Goal: Entertainment & Leisure: Consume media (video, audio)

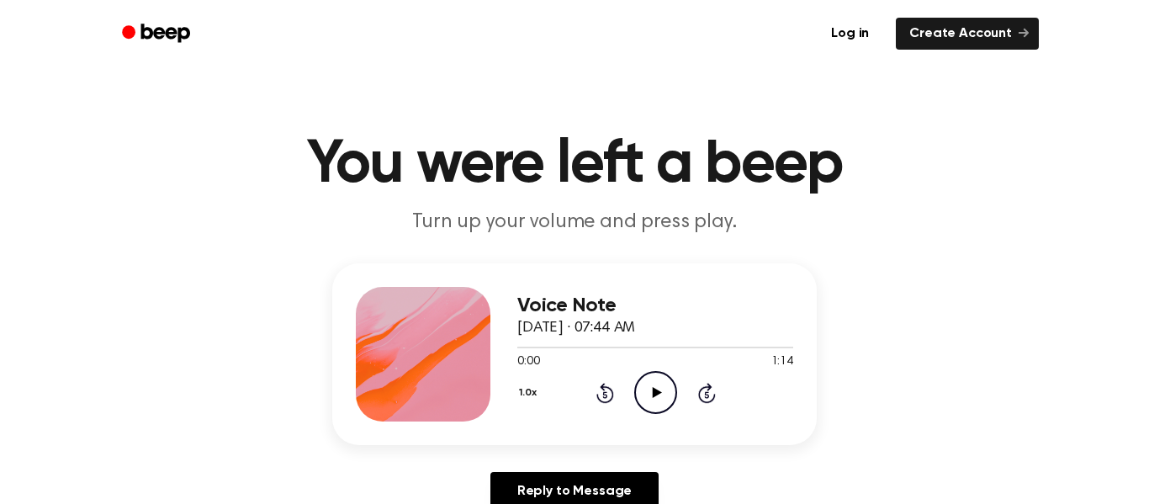
click at [653, 389] on icon at bounding box center [656, 392] width 9 height 11
click at [890, 341] on div "Voice Note [DATE] · 07:44 AM 0:47 1:14 Your browser does not support the [objec…" at bounding box center [574, 393] width 1108 height 261
click at [733, 303] on h3 "Voice Note" at bounding box center [655, 305] width 276 height 23
drag, startPoint x: 791, startPoint y: 348, endPoint x: 607, endPoint y: 348, distance: 184.2
click at [607, 348] on div at bounding box center [655, 346] width 276 height 13
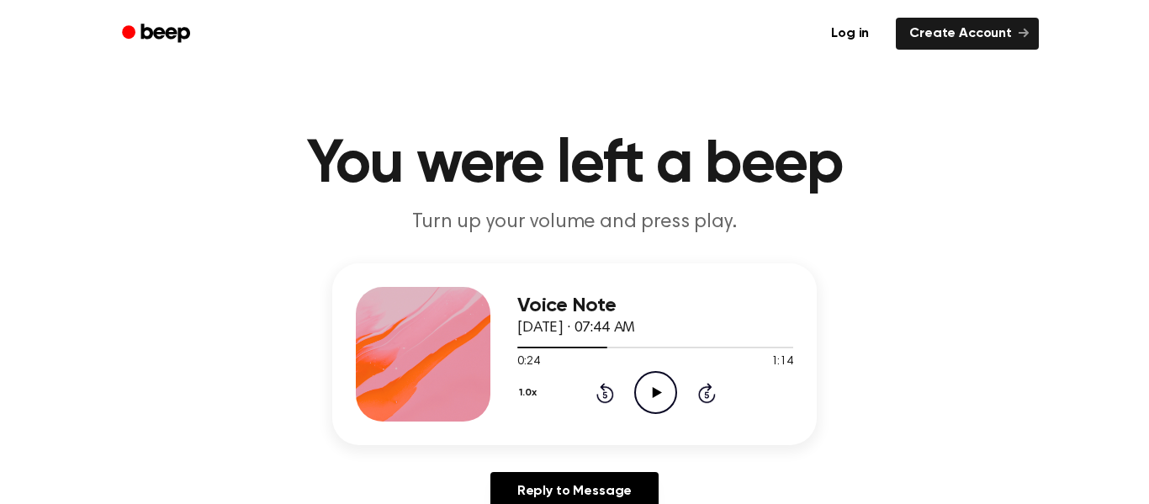
click at [653, 393] on icon at bounding box center [656, 392] width 9 height 11
drag, startPoint x: 609, startPoint y: 346, endPoint x: 863, endPoint y: 334, distance: 254.3
click at [863, 334] on div "Voice Note [DATE] · 07:44 AM 0:26 1:14 Your browser does not support the [objec…" at bounding box center [574, 393] width 1108 height 261
click at [789, 347] on div at bounding box center [655, 347] width 276 height 2
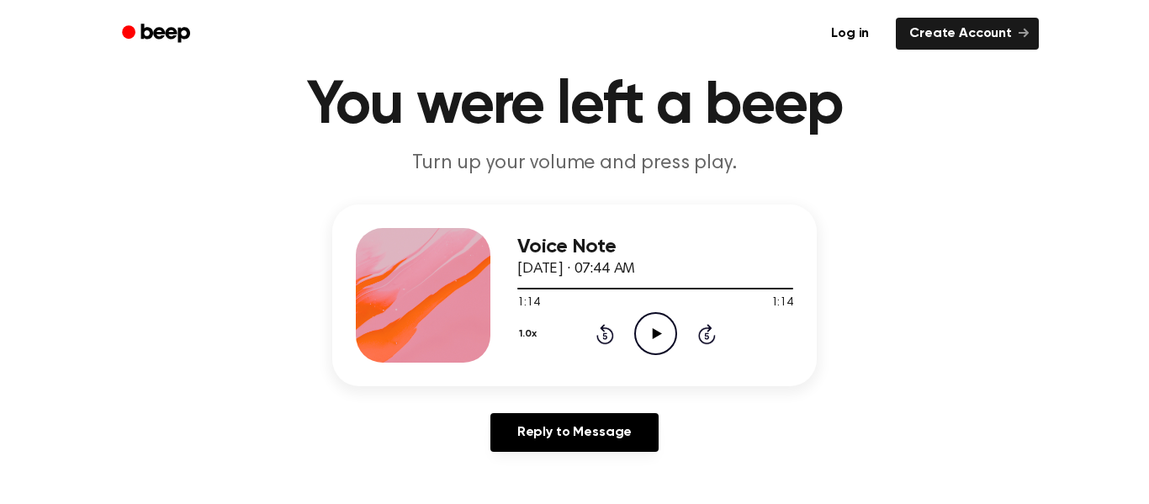
scroll to position [57, 0]
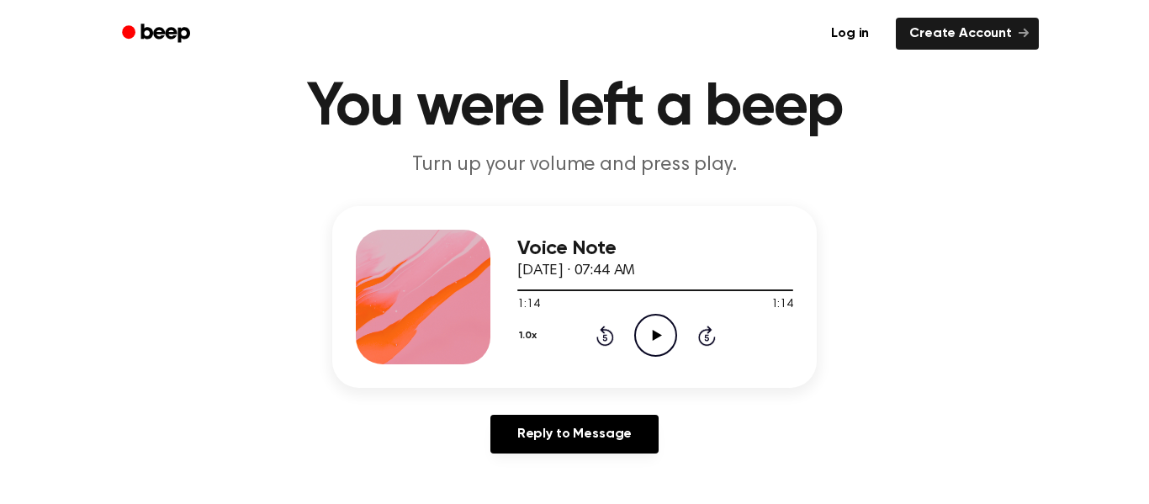
click at [600, 345] on icon at bounding box center [605, 335] width 18 height 20
click at [612, 341] on icon at bounding box center [605, 335] width 18 height 20
click at [634, 344] on icon "Play Audio" at bounding box center [655, 335] width 43 height 43
click at [634, 342] on icon "Pause Audio" at bounding box center [655, 335] width 43 height 43
click at [634, 343] on icon "Pause Audio" at bounding box center [655, 335] width 43 height 43
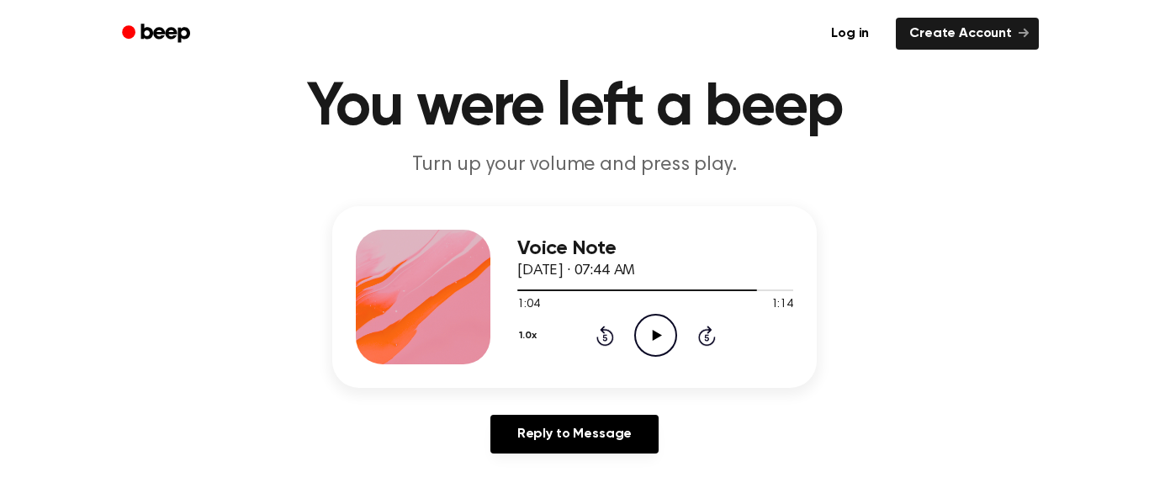
click at [626, 341] on div "1.0x Rewind 5 seconds Play Audio Skip 5 seconds" at bounding box center [655, 335] width 276 height 43
click at [605, 337] on icon at bounding box center [604, 337] width 4 height 7
click at [614, 336] on div "1.0x Rewind 5 seconds Play Audio Skip 5 seconds" at bounding box center [655, 335] width 276 height 43
click at [611, 331] on icon "Rewind 5 seconds" at bounding box center [604, 336] width 19 height 22
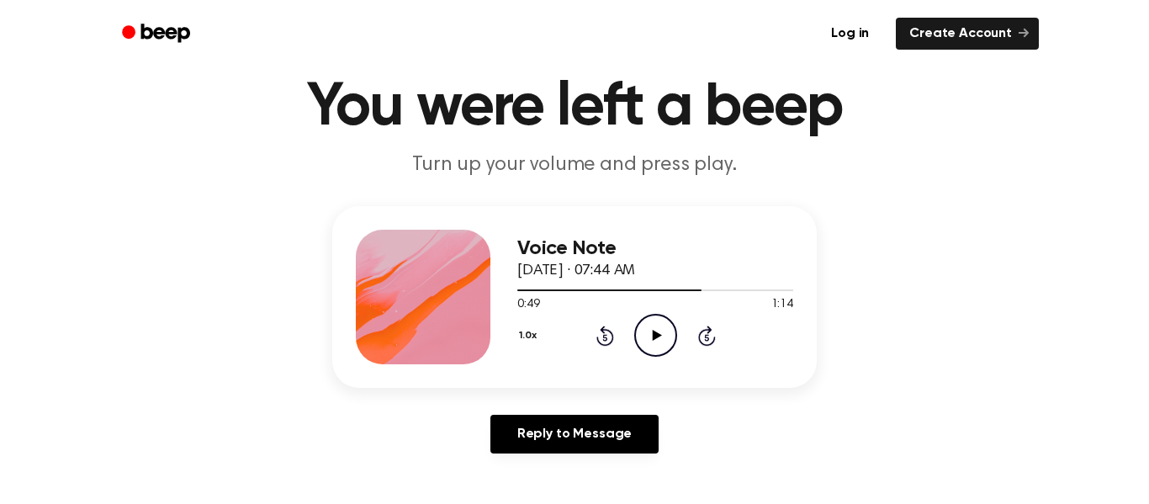
click at [614, 334] on div "1.0x Rewind 5 seconds Play Audio Skip 5 seconds" at bounding box center [655, 335] width 276 height 43
click at [600, 343] on icon at bounding box center [605, 335] width 18 height 20
click at [660, 331] on icon "Play Audio" at bounding box center [655, 335] width 43 height 43
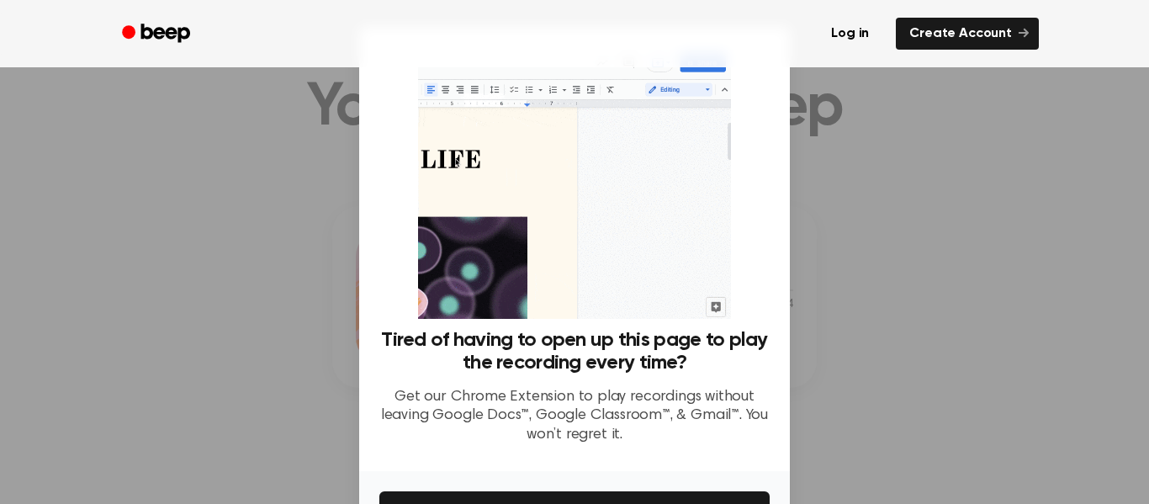
click at [606, 334] on h3 "Tired of having to open up this page to play the recording every time?" at bounding box center [574, 351] width 390 height 45
click at [857, 267] on div at bounding box center [574, 252] width 1149 height 504
click at [867, 235] on div at bounding box center [574, 252] width 1149 height 504
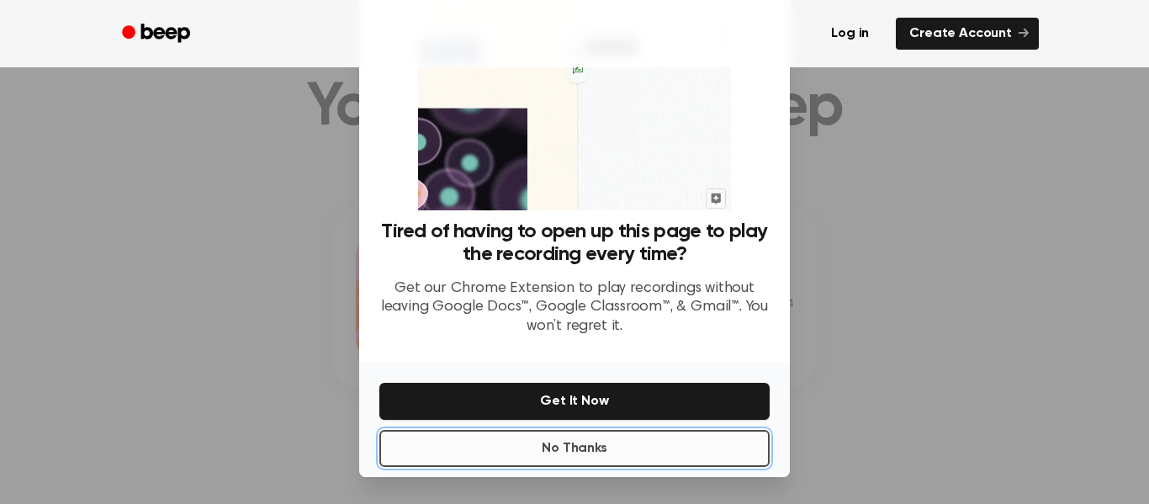
click at [632, 463] on button "No Thanks" at bounding box center [574, 448] width 390 height 37
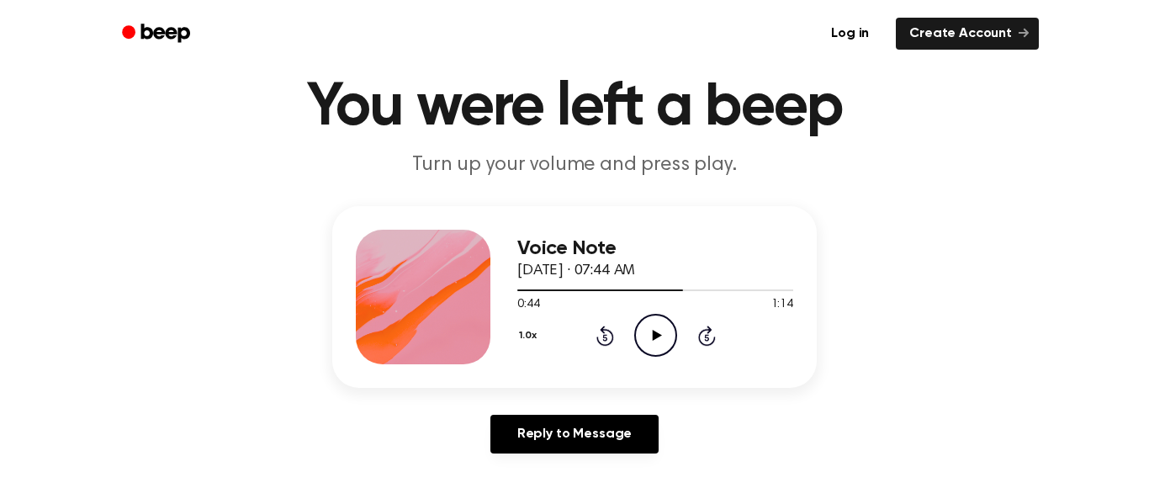
click at [669, 350] on icon "Play Audio" at bounding box center [655, 335] width 43 height 43
click at [611, 341] on icon at bounding box center [605, 335] width 18 height 20
click at [605, 337] on icon at bounding box center [604, 337] width 4 height 7
click at [611, 342] on icon at bounding box center [605, 335] width 18 height 20
click at [611, 344] on icon "Rewind 5 seconds" at bounding box center [604, 336] width 19 height 22
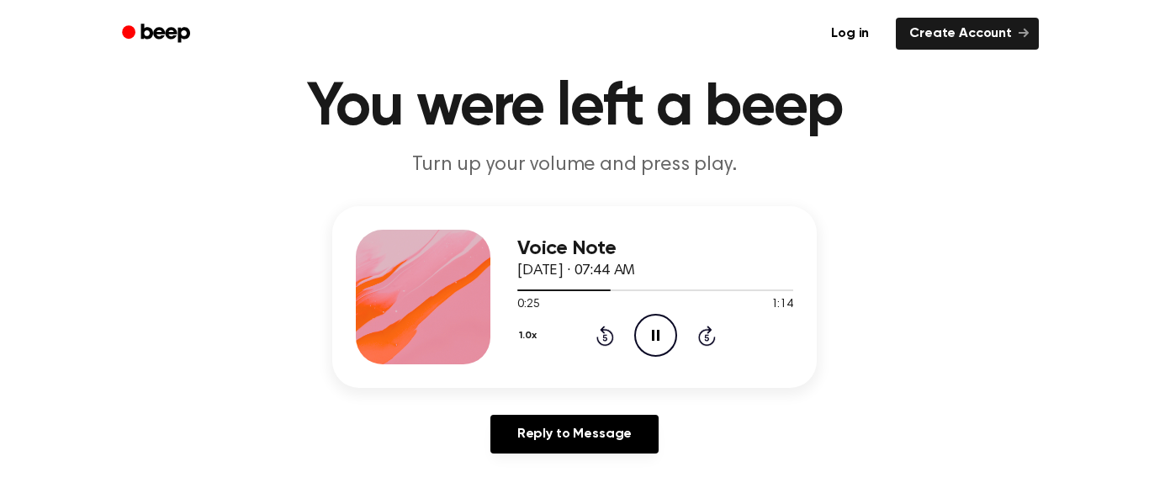
click at [623, 346] on div "1.0x Rewind 5 seconds Pause Audio Skip 5 seconds" at bounding box center [655, 335] width 276 height 43
click at [628, 340] on div "1.0x Rewind 5 seconds Pause Audio Skip 5 seconds" at bounding box center [655, 335] width 276 height 43
click at [613, 343] on icon "Rewind 5 seconds" at bounding box center [604, 336] width 19 height 22
click at [613, 341] on icon "Rewind 5 seconds" at bounding box center [604, 336] width 19 height 22
click at [612, 341] on icon at bounding box center [605, 335] width 18 height 20
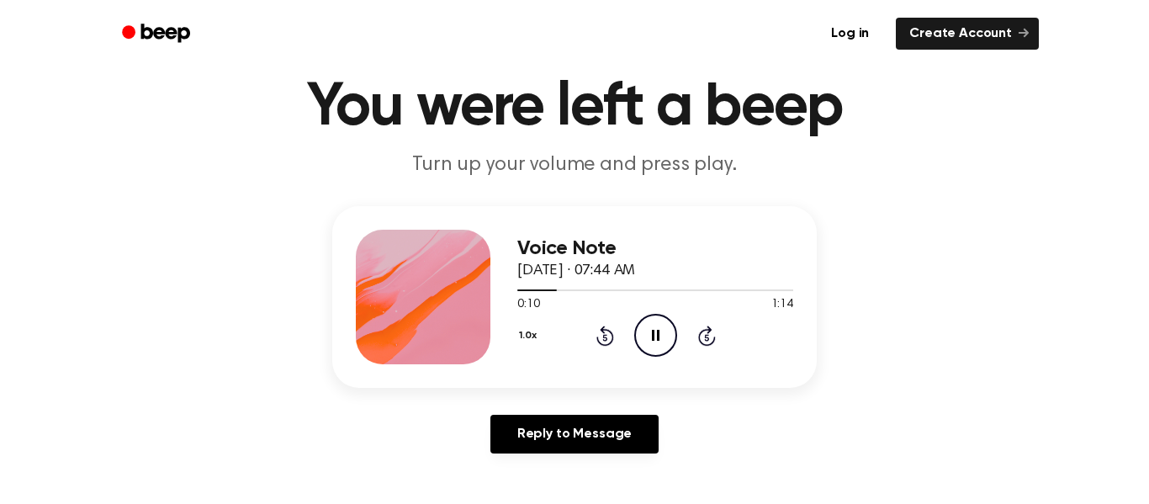
click at [626, 347] on div "1.0x Rewind 5 seconds Pause Audio Skip 5 seconds" at bounding box center [655, 335] width 276 height 43
click at [621, 358] on div "Voice Note [DATE] · 07:44 AM 0:10 1:14 Your browser does not support the [objec…" at bounding box center [655, 297] width 276 height 135
click at [613, 344] on icon "Rewind 5 seconds" at bounding box center [604, 336] width 19 height 22
click at [615, 358] on div "Voice Note [DATE] · 07:44 AM 0:11 1:14 Your browser does not support the [objec…" at bounding box center [655, 297] width 276 height 135
click at [610, 346] on icon "Rewind 5 seconds" at bounding box center [604, 336] width 19 height 22
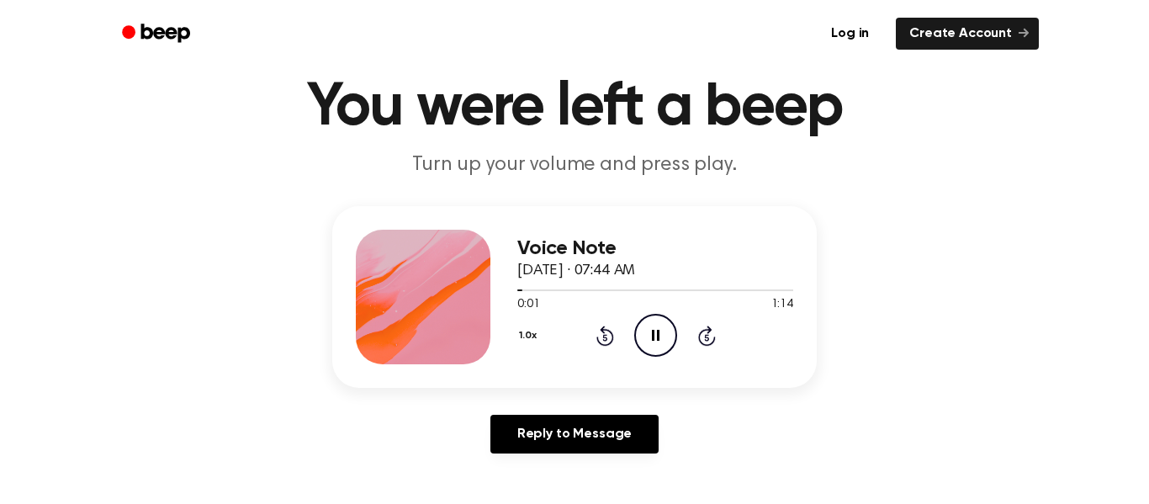
click at [615, 362] on div "Voice Note [DATE] · 07:44 AM 0:01 1:14 Your browser does not support the [objec…" at bounding box center [655, 297] width 276 height 135
click at [713, 344] on icon "Skip 5 seconds" at bounding box center [706, 336] width 19 height 22
click at [715, 343] on icon "Skip 5 seconds" at bounding box center [706, 336] width 19 height 22
click at [711, 341] on icon at bounding box center [707, 335] width 18 height 20
click at [714, 340] on icon at bounding box center [707, 335] width 18 height 20
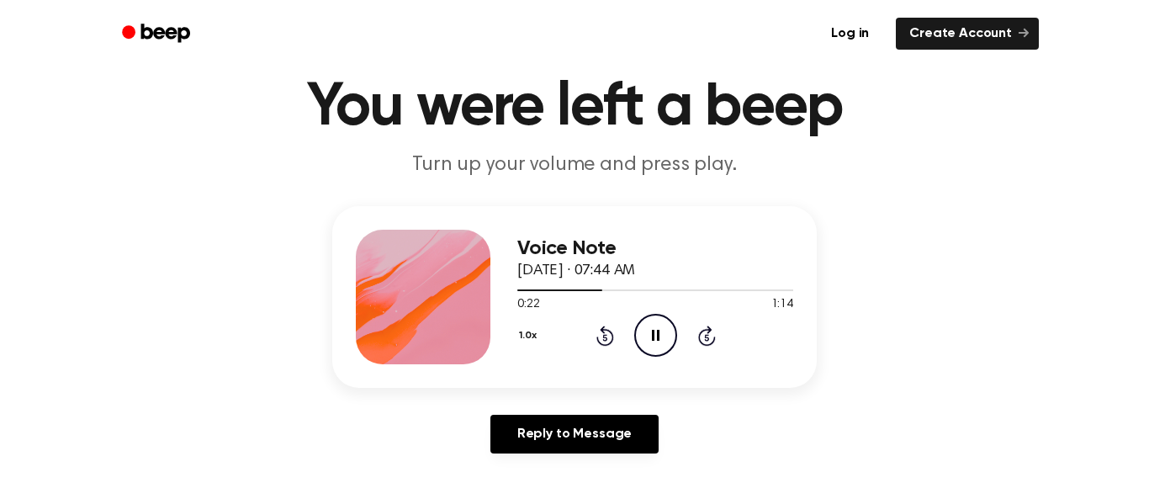
click at [713, 340] on icon at bounding box center [707, 335] width 18 height 20
click at [712, 341] on icon at bounding box center [707, 335] width 18 height 20
click at [716, 343] on div "1.0x Rewind 5 seconds Pause Audio Skip 5 seconds" at bounding box center [655, 335] width 276 height 43
click at [712, 341] on icon at bounding box center [707, 335] width 18 height 20
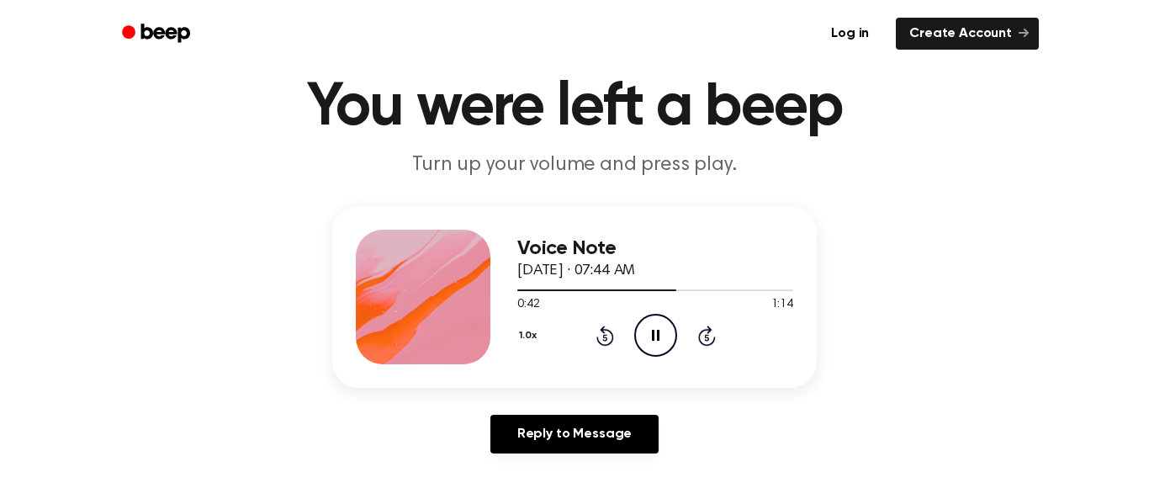
click at [714, 342] on icon "Skip 5 seconds" at bounding box center [706, 336] width 19 height 22
click at [713, 341] on icon at bounding box center [707, 335] width 18 height 20
click at [725, 340] on div "1.0x Rewind 5 seconds Pause Audio Skip 5 seconds" at bounding box center [655, 335] width 276 height 43
click at [729, 341] on div "1.0x Rewind 5 seconds Pause Audio Skip 5 seconds" at bounding box center [655, 335] width 276 height 43
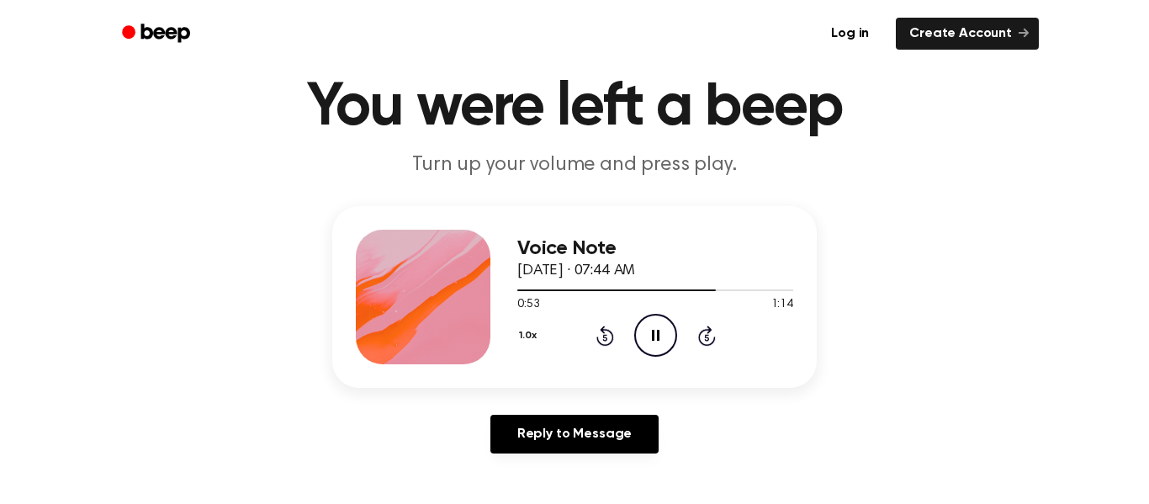
click at [729, 341] on div "1.0x Rewind 5 seconds Pause Audio Skip 5 seconds" at bounding box center [655, 335] width 276 height 43
click at [734, 344] on div "1.0x Rewind 5 seconds Pause Audio Skip 5 seconds" at bounding box center [655, 335] width 276 height 43
click at [701, 344] on icon at bounding box center [707, 335] width 18 height 20
click at [716, 343] on div "1.0x Rewind 5 seconds Pause Audio Skip 5 seconds" at bounding box center [655, 335] width 276 height 43
click at [715, 341] on icon "Skip 5 seconds" at bounding box center [706, 336] width 19 height 22
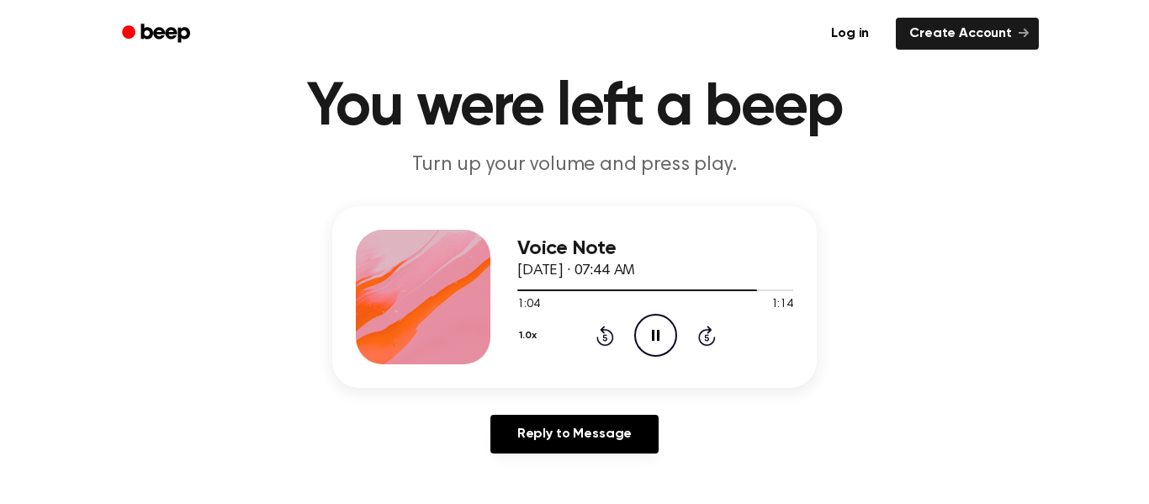
click at [716, 344] on div "1.0x Rewind 5 seconds Pause Audio Skip 5 seconds" at bounding box center [655, 335] width 276 height 43
click at [713, 345] on icon "Skip 5 seconds" at bounding box center [706, 336] width 19 height 22
click at [713, 346] on icon "Skip 5 seconds" at bounding box center [706, 336] width 19 height 22
